Goal: Obtain resource: Download file/media

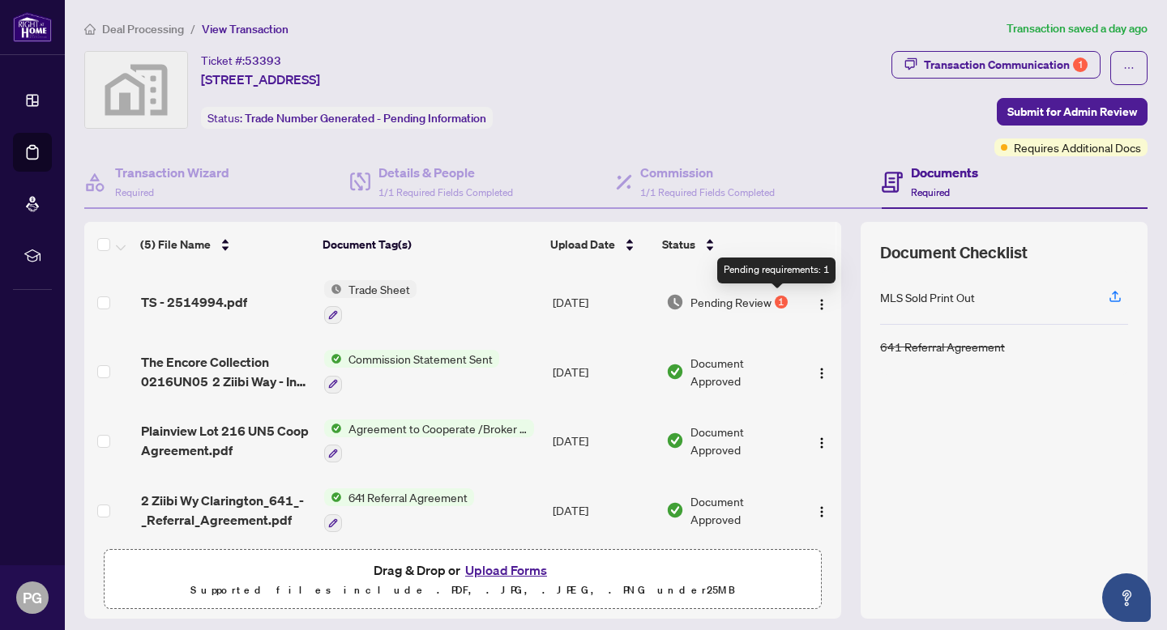
click at [775, 301] on div "1" at bounding box center [780, 302] width 13 height 13
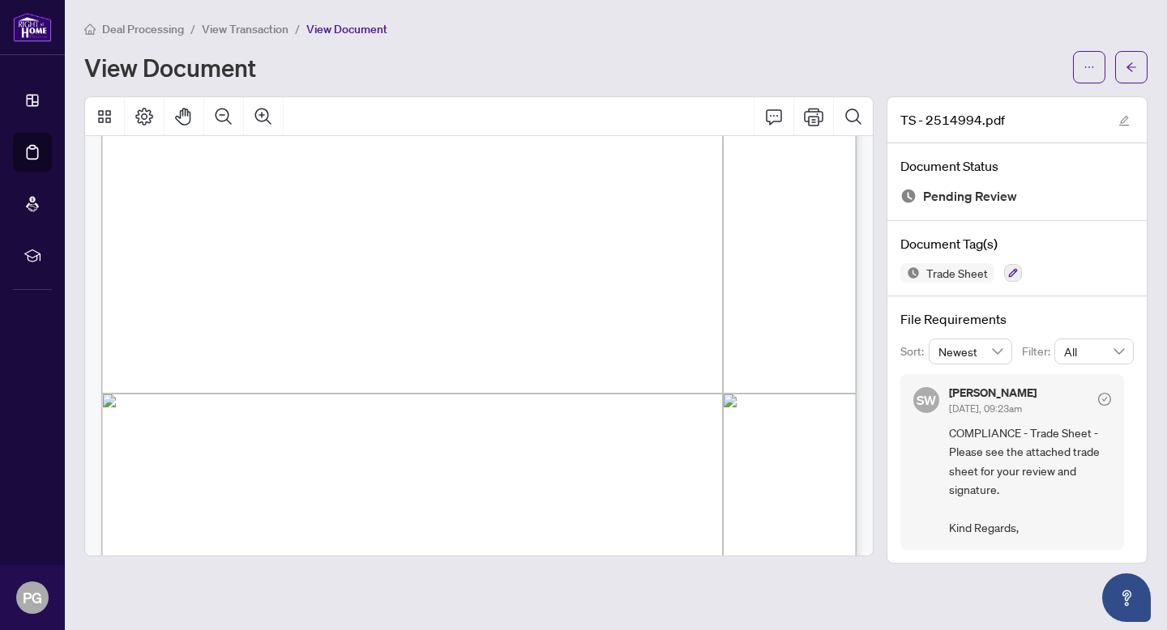
scroll to position [381, 0]
click at [715, 373] on div "Page 1" at bounding box center [676, 516] width 1150 height 1488
click at [1084, 66] on icon "ellipsis" at bounding box center [1088, 67] width 11 height 11
click at [1022, 96] on span "Download" at bounding box center [1030, 102] width 123 height 18
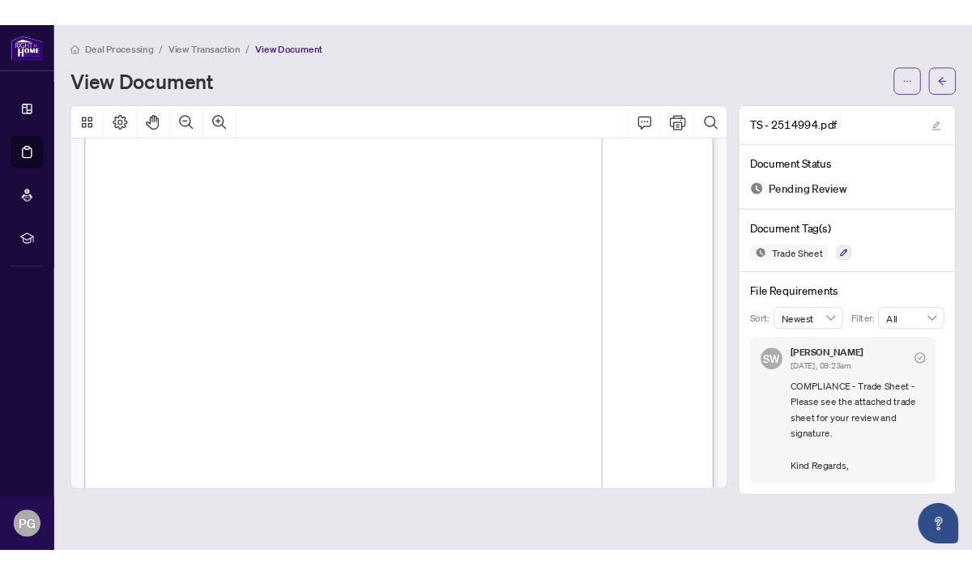
scroll to position [0, 0]
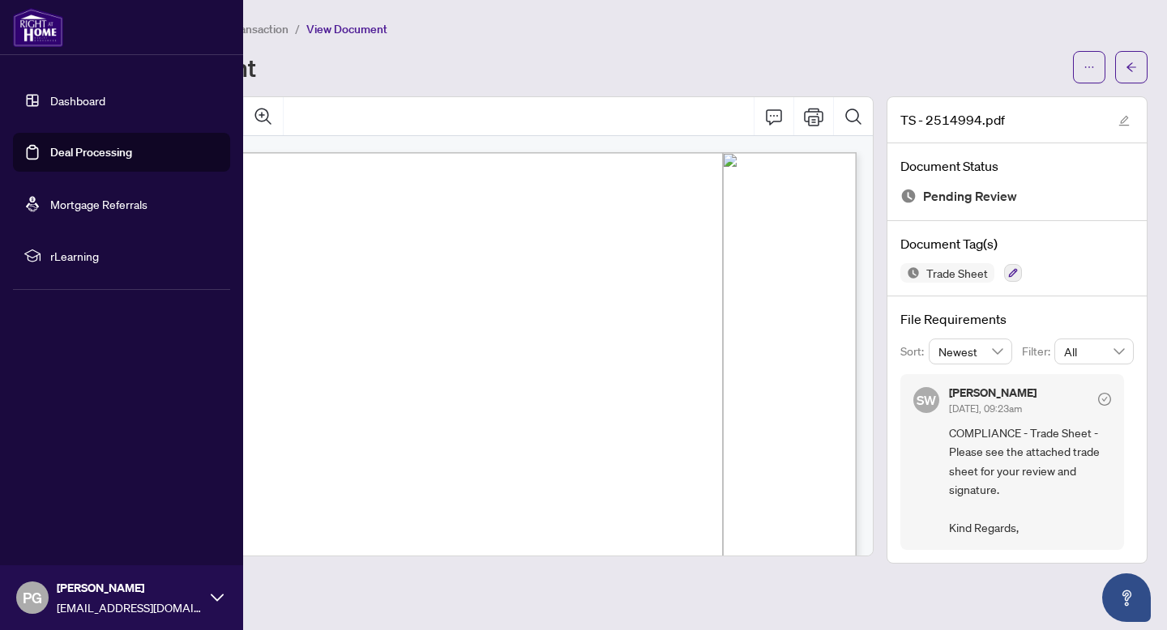
click at [98, 146] on link "Deal Processing" at bounding box center [91, 152] width 82 height 15
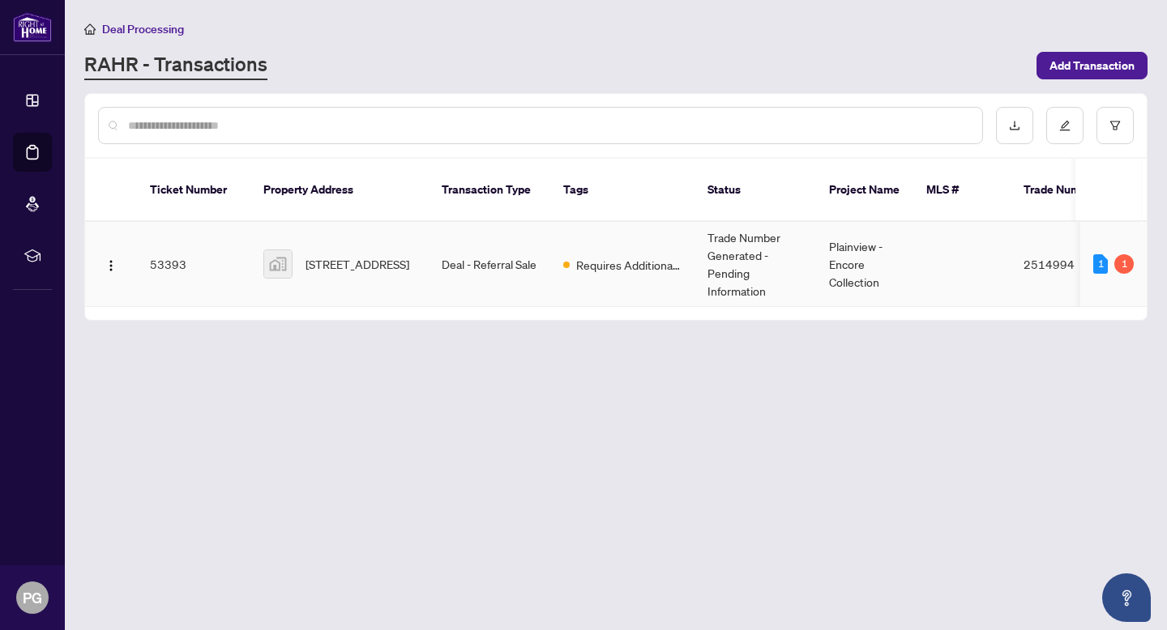
click at [177, 243] on td "53393" at bounding box center [193, 264] width 113 height 85
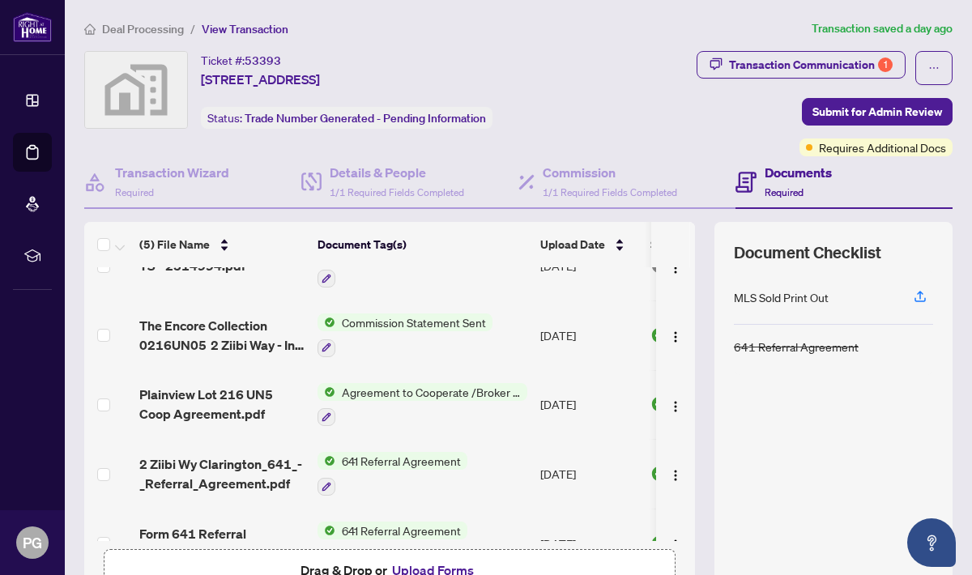
scroll to position [75, 0]
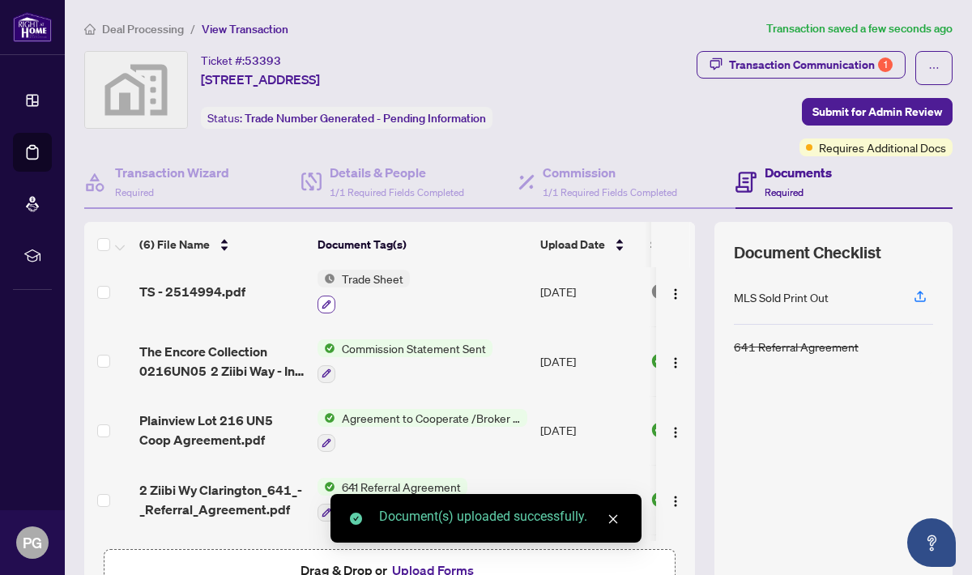
click at [329, 305] on icon "button" at bounding box center [327, 305] width 10 height 10
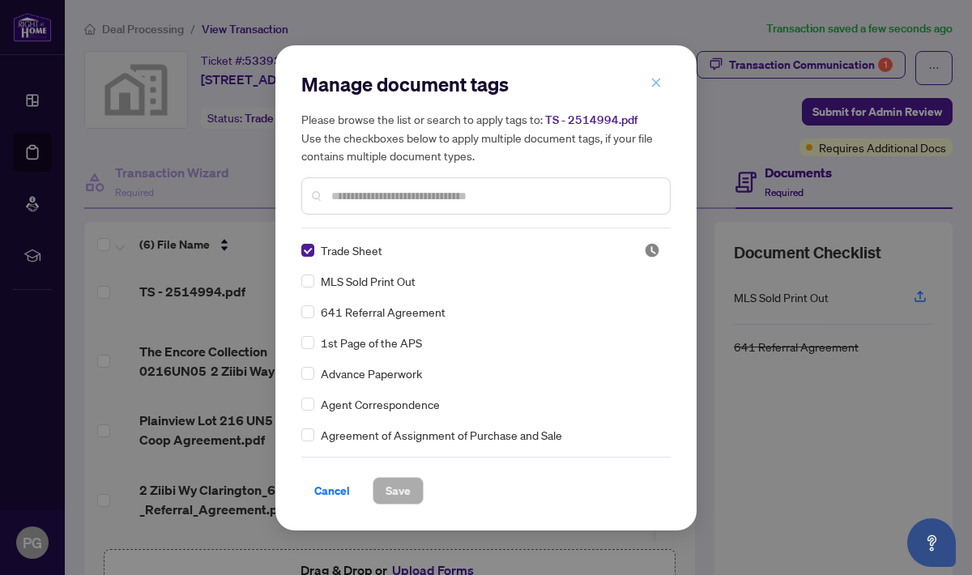
click at [661, 86] on icon "close" at bounding box center [656, 82] width 11 height 11
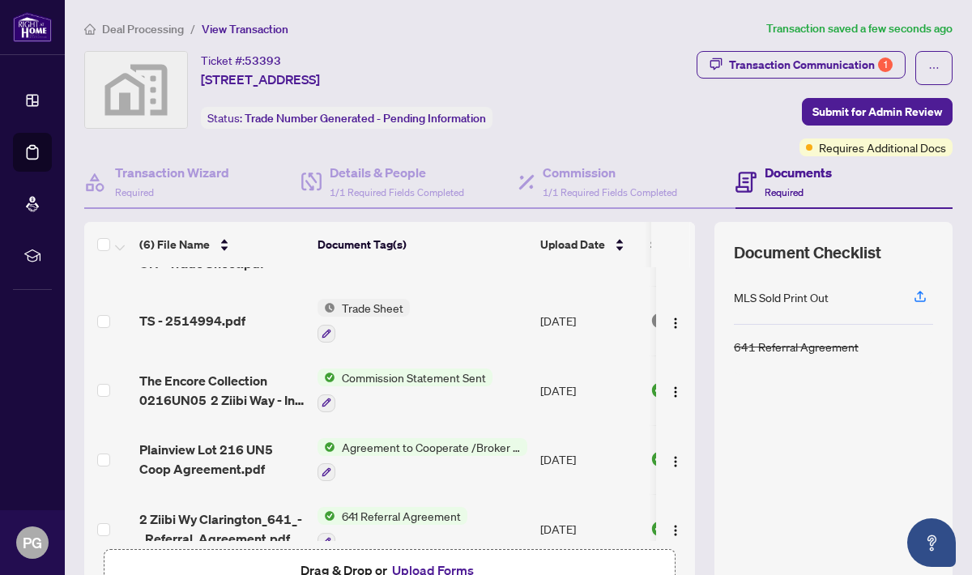
scroll to position [0, 0]
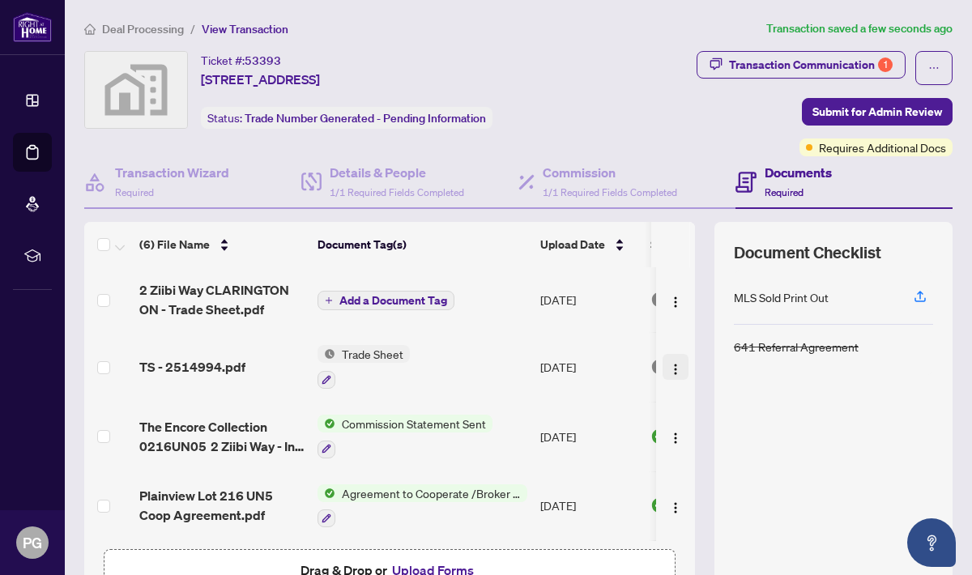
click at [679, 364] on button "button" at bounding box center [676, 367] width 26 height 26
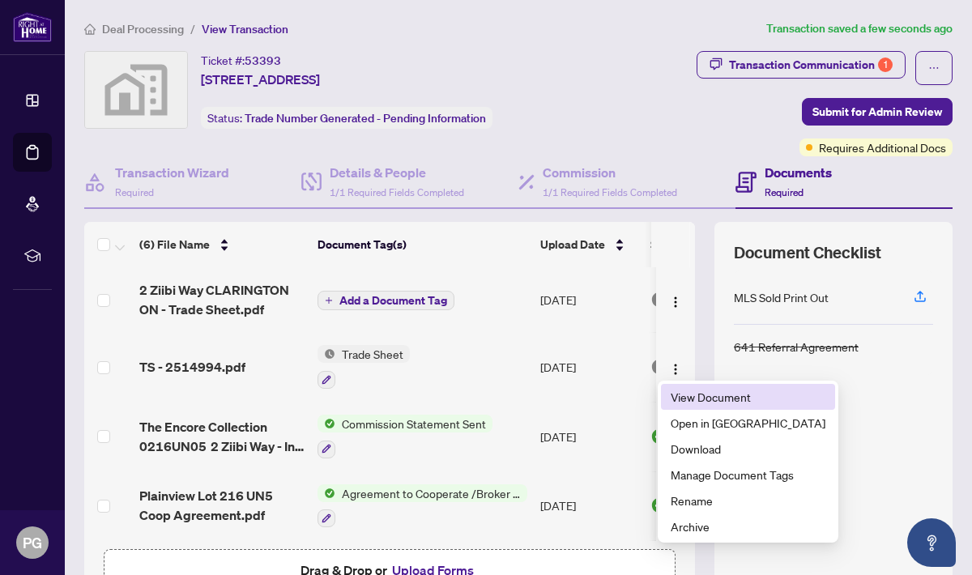
click at [695, 399] on span "View Document" at bounding box center [748, 397] width 155 height 18
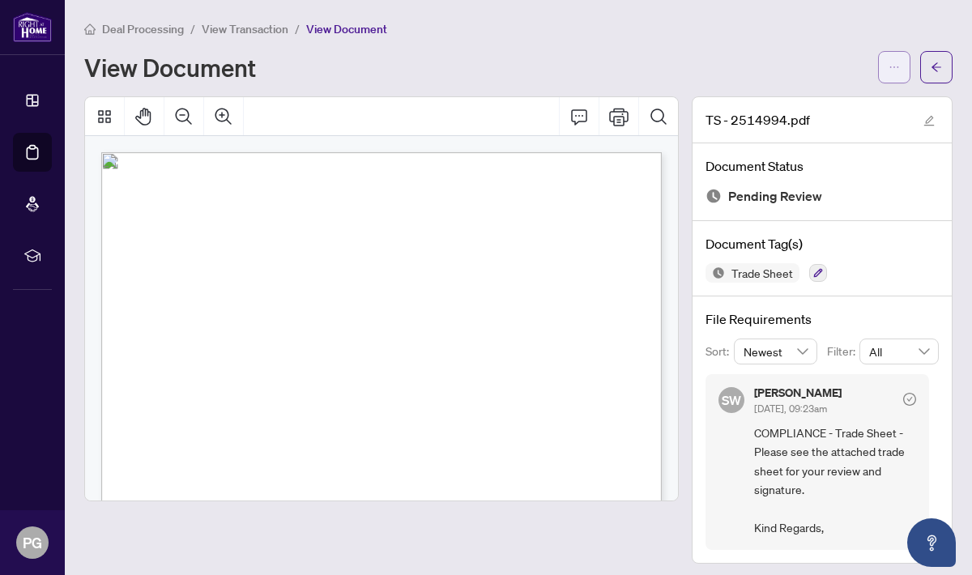
click at [890, 68] on icon "ellipsis" at bounding box center [894, 67] width 11 height 11
click at [777, 63] on div "View Document" at bounding box center [476, 67] width 784 height 26
